Goal: Use online tool/utility

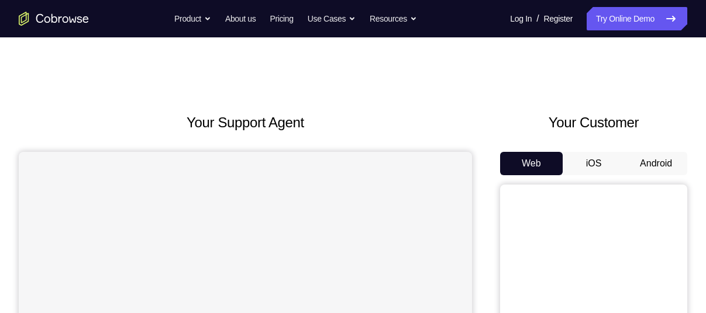
click at [662, 163] on button "Android" at bounding box center [655, 163] width 63 height 23
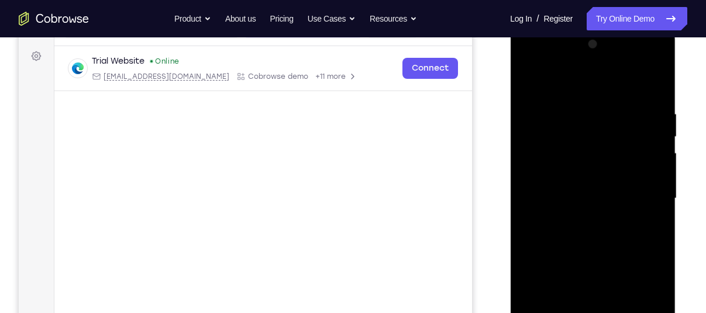
scroll to position [246, 0]
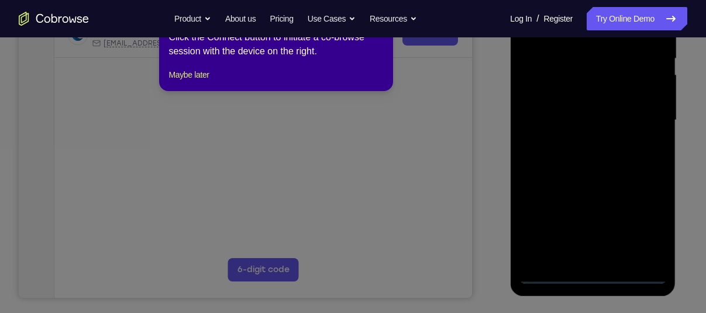
click at [592, 271] on icon at bounding box center [357, 147] width 714 height 334
click at [209, 82] on button "Maybe later" at bounding box center [188, 75] width 40 height 14
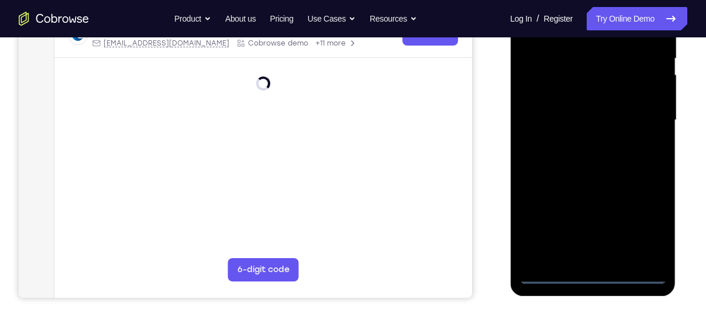
click at [588, 276] on div at bounding box center [592, 120] width 147 height 327
click at [649, 224] on div at bounding box center [592, 120] width 147 height 327
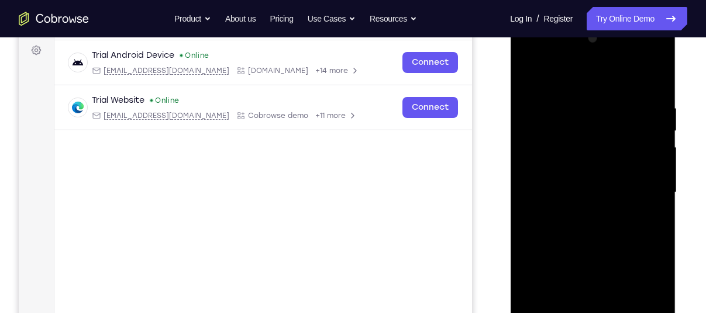
scroll to position [172, 0]
click at [549, 78] on div at bounding box center [592, 193] width 147 height 327
click at [644, 184] on div at bounding box center [592, 193] width 147 height 327
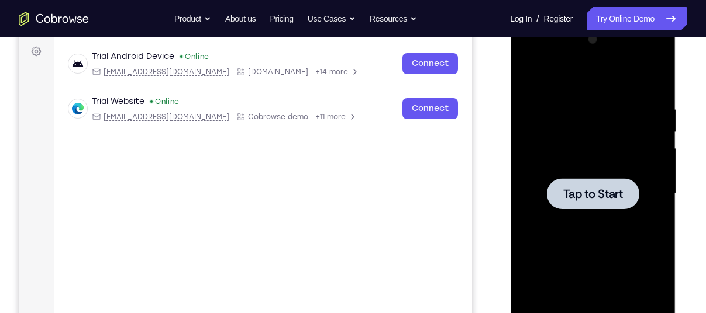
scroll to position [181, 0]
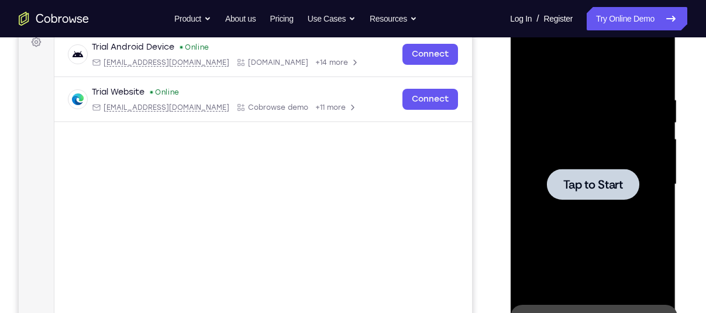
click at [579, 179] on span "Tap to Start" at bounding box center [592, 185] width 60 height 12
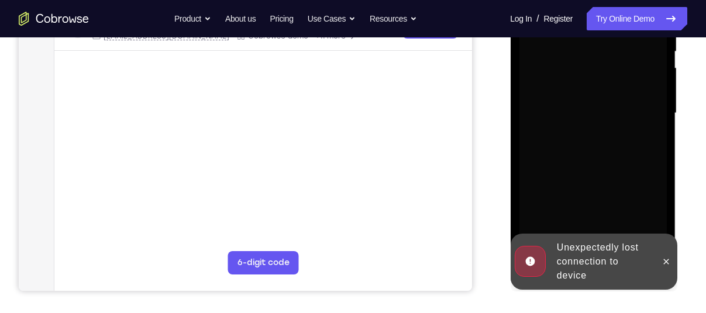
scroll to position [254, 0]
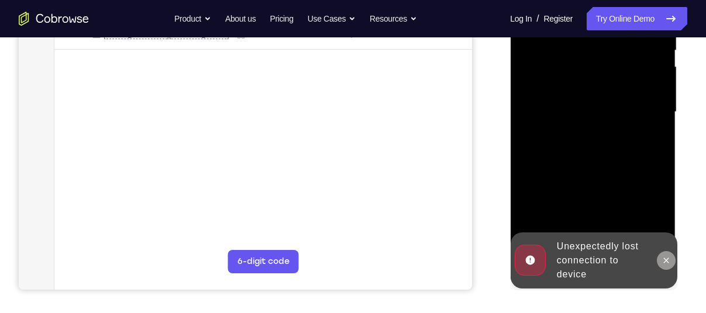
click at [665, 261] on icon at bounding box center [665, 260] width 9 height 9
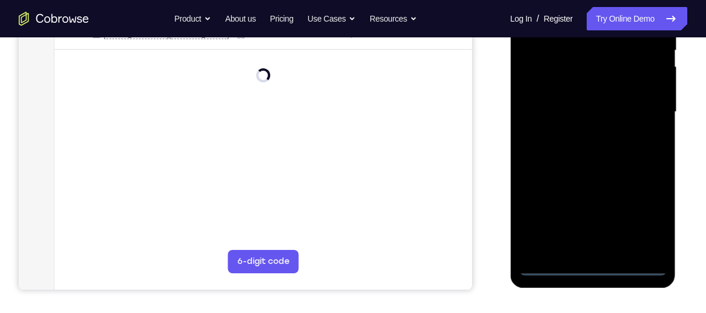
click at [596, 268] on div at bounding box center [592, 112] width 147 height 327
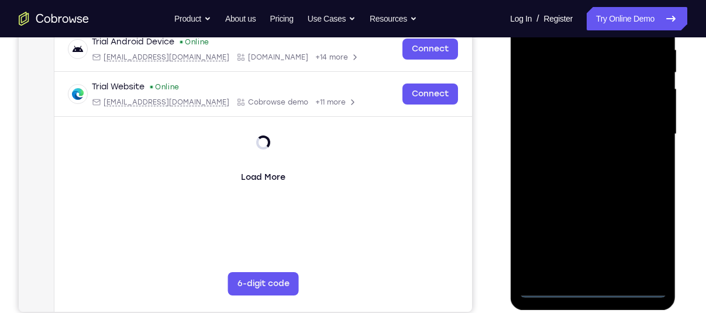
scroll to position [231, 0]
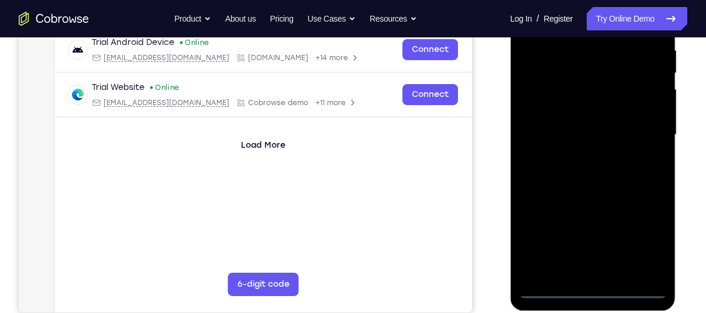
click at [645, 235] on div at bounding box center [592, 134] width 147 height 327
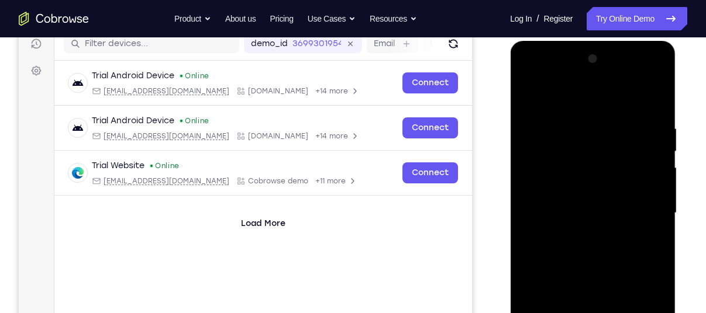
scroll to position [148, 0]
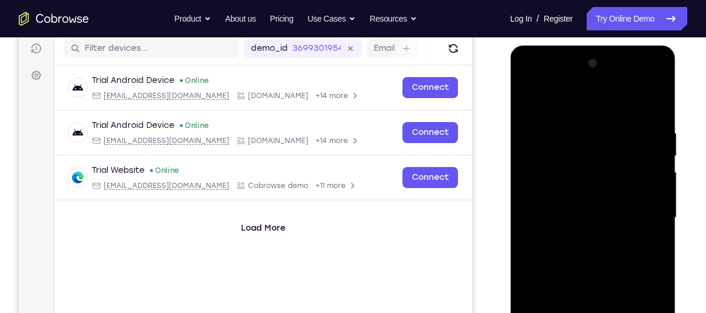
click at [559, 106] on div at bounding box center [592, 217] width 147 height 327
click at [637, 210] on div at bounding box center [592, 217] width 147 height 327
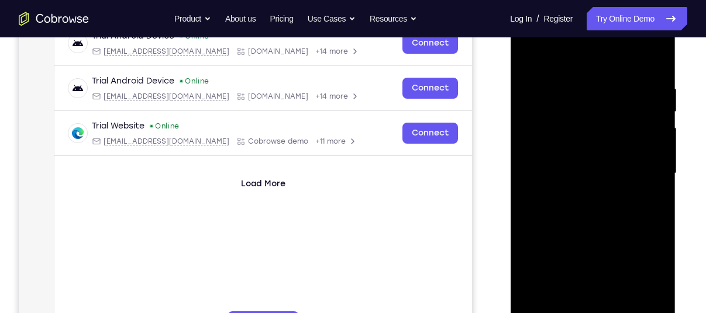
scroll to position [194, 0]
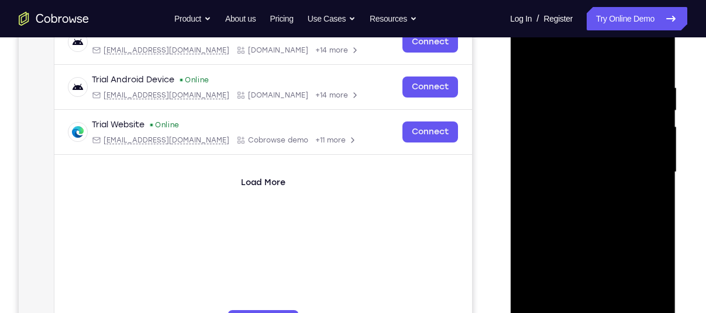
click at [578, 191] on div at bounding box center [592, 172] width 147 height 327
click at [548, 152] on div at bounding box center [592, 172] width 147 height 327
click at [542, 150] on div at bounding box center [592, 172] width 147 height 327
click at [578, 177] on div at bounding box center [592, 172] width 147 height 327
click at [556, 211] on div at bounding box center [592, 172] width 147 height 327
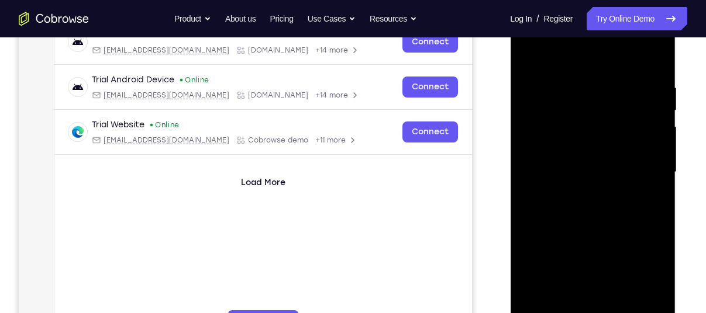
click at [564, 207] on div at bounding box center [592, 172] width 147 height 327
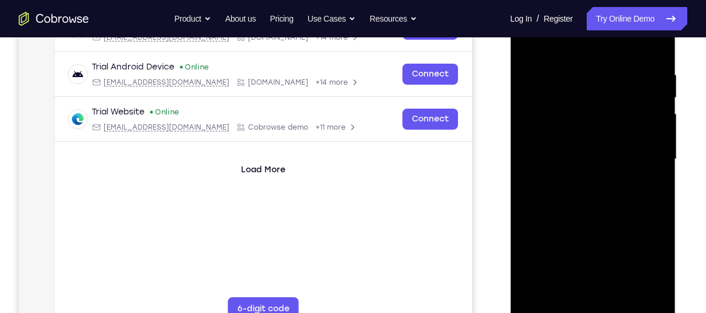
click at [584, 207] on div at bounding box center [592, 159] width 147 height 327
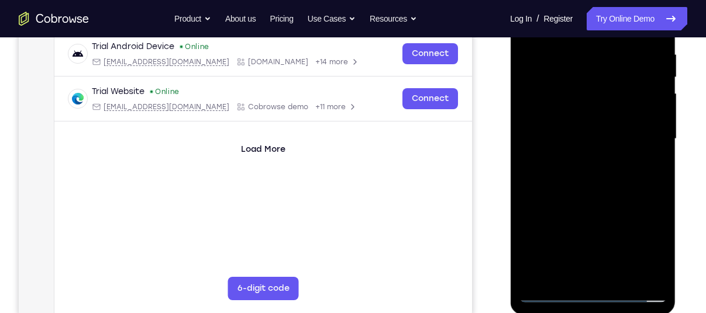
scroll to position [227, 0]
click at [619, 271] on div at bounding box center [592, 138] width 147 height 327
click at [581, 195] on div at bounding box center [592, 138] width 147 height 327
click at [609, 158] on div at bounding box center [592, 138] width 147 height 327
click at [598, 136] on div at bounding box center [592, 138] width 147 height 327
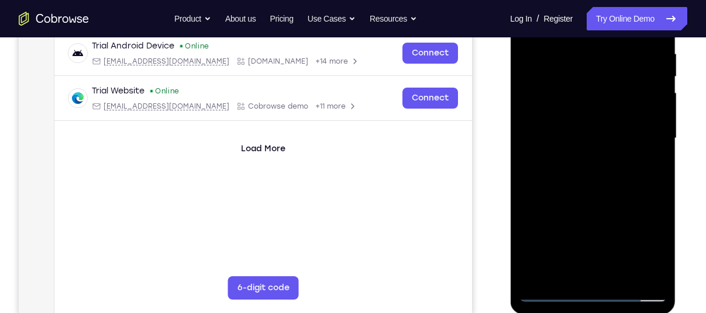
click at [575, 250] on div at bounding box center [592, 138] width 147 height 327
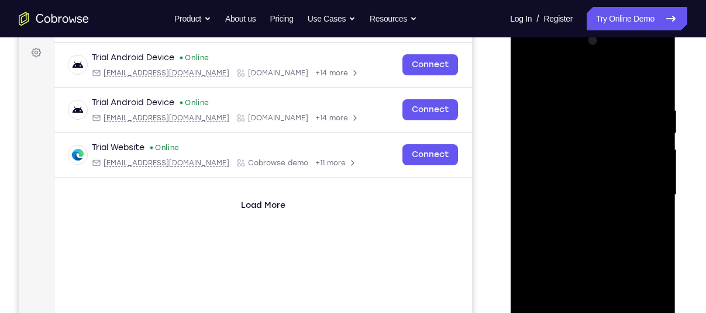
scroll to position [162, 0]
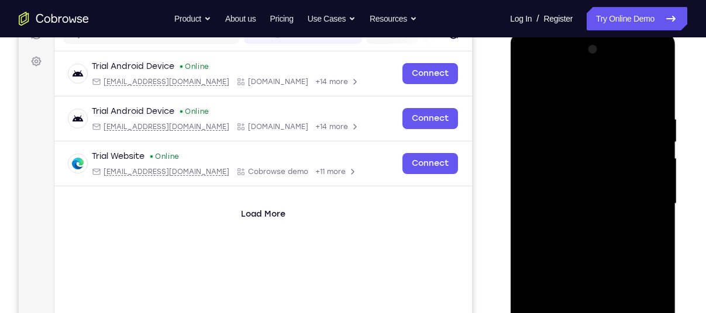
click at [529, 92] on div at bounding box center [592, 203] width 147 height 327
click at [658, 144] on div at bounding box center [592, 203] width 147 height 327
click at [658, 140] on div at bounding box center [592, 203] width 147 height 327
click at [527, 140] on div at bounding box center [592, 203] width 147 height 327
